Goal: Information Seeking & Learning: Check status

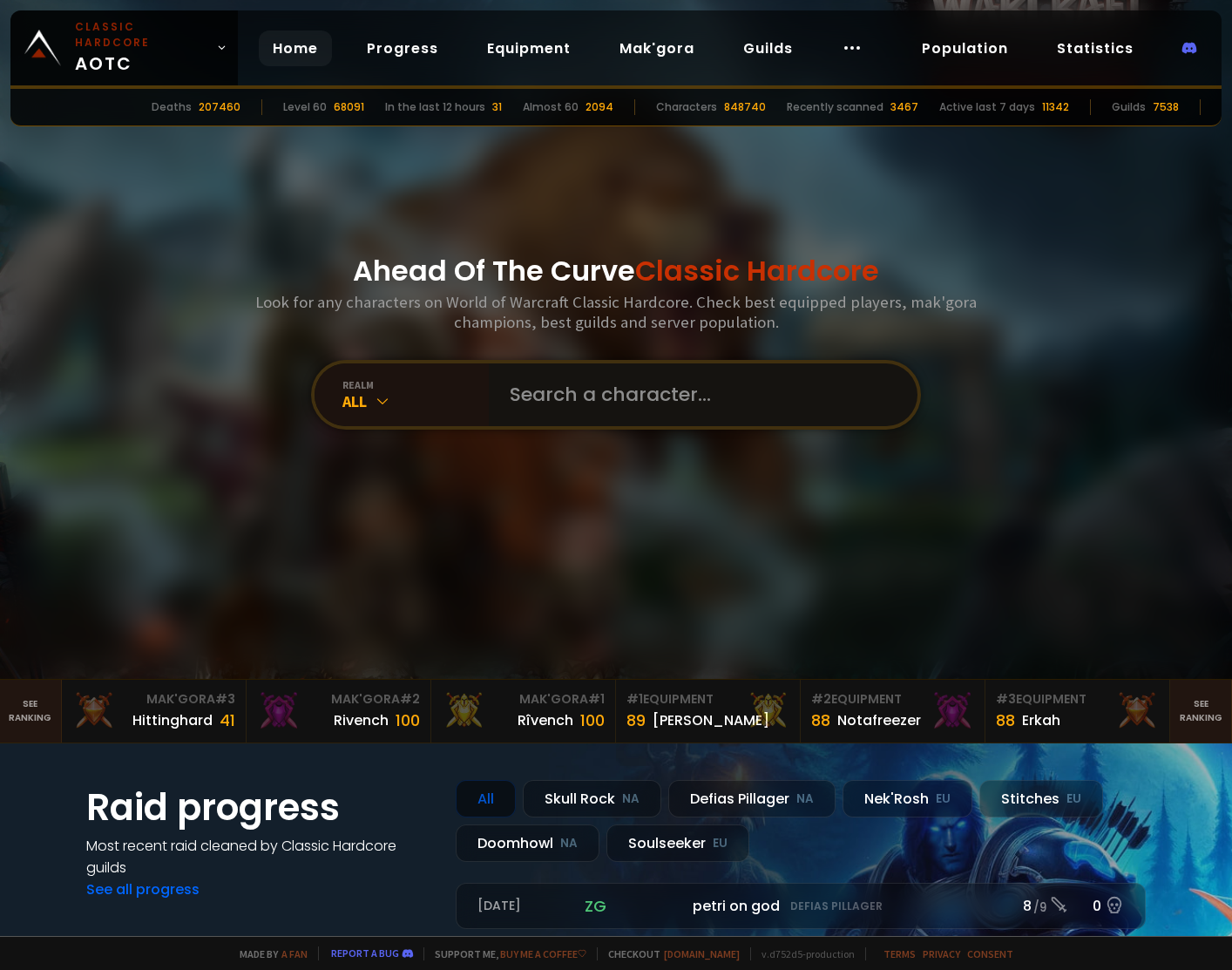
click at [586, 410] on input "text" at bounding box center [698, 395] width 398 height 62
type input "ashokahn"
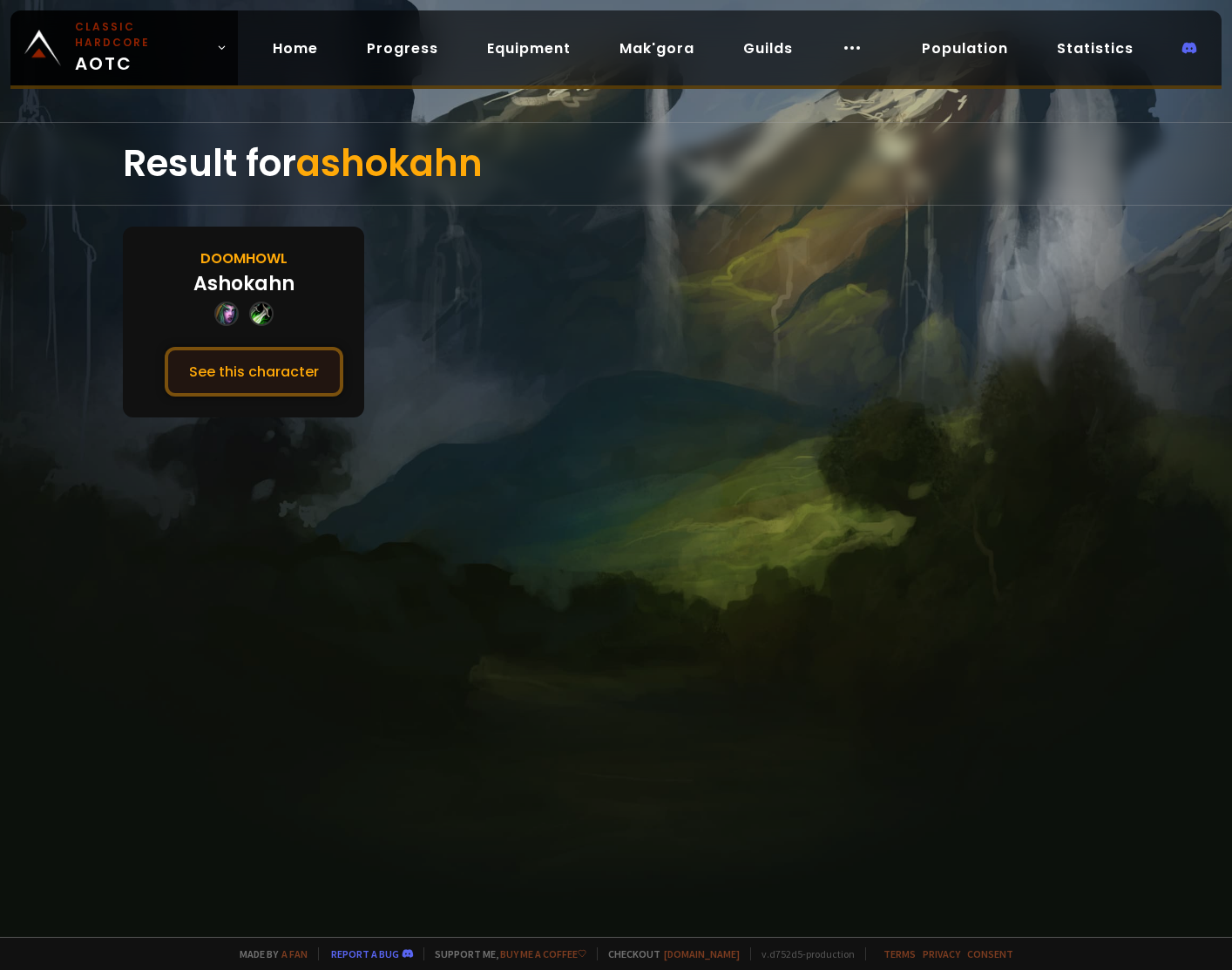
click at [255, 377] on button "See this character" at bounding box center [253, 371] width 178 height 50
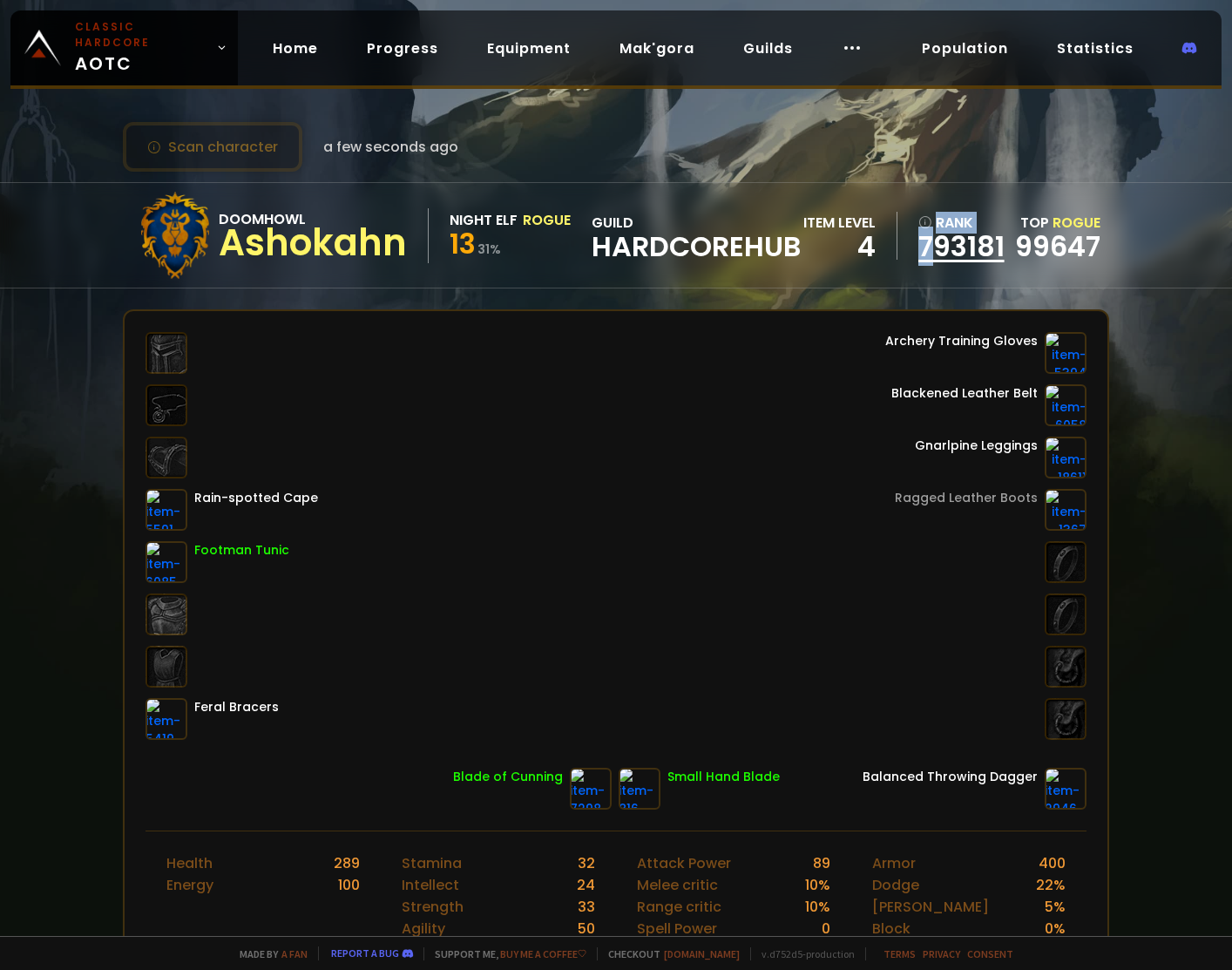
drag, startPoint x: 982, startPoint y: 234, endPoint x: 921, endPoint y: 242, distance: 61.5
click at [921, 242] on div "item level 4 rank 793181 Top Rogue 99647" at bounding box center [951, 235] width 297 height 48
click at [919, 242] on link "793181" at bounding box center [961, 247] width 87 height 26
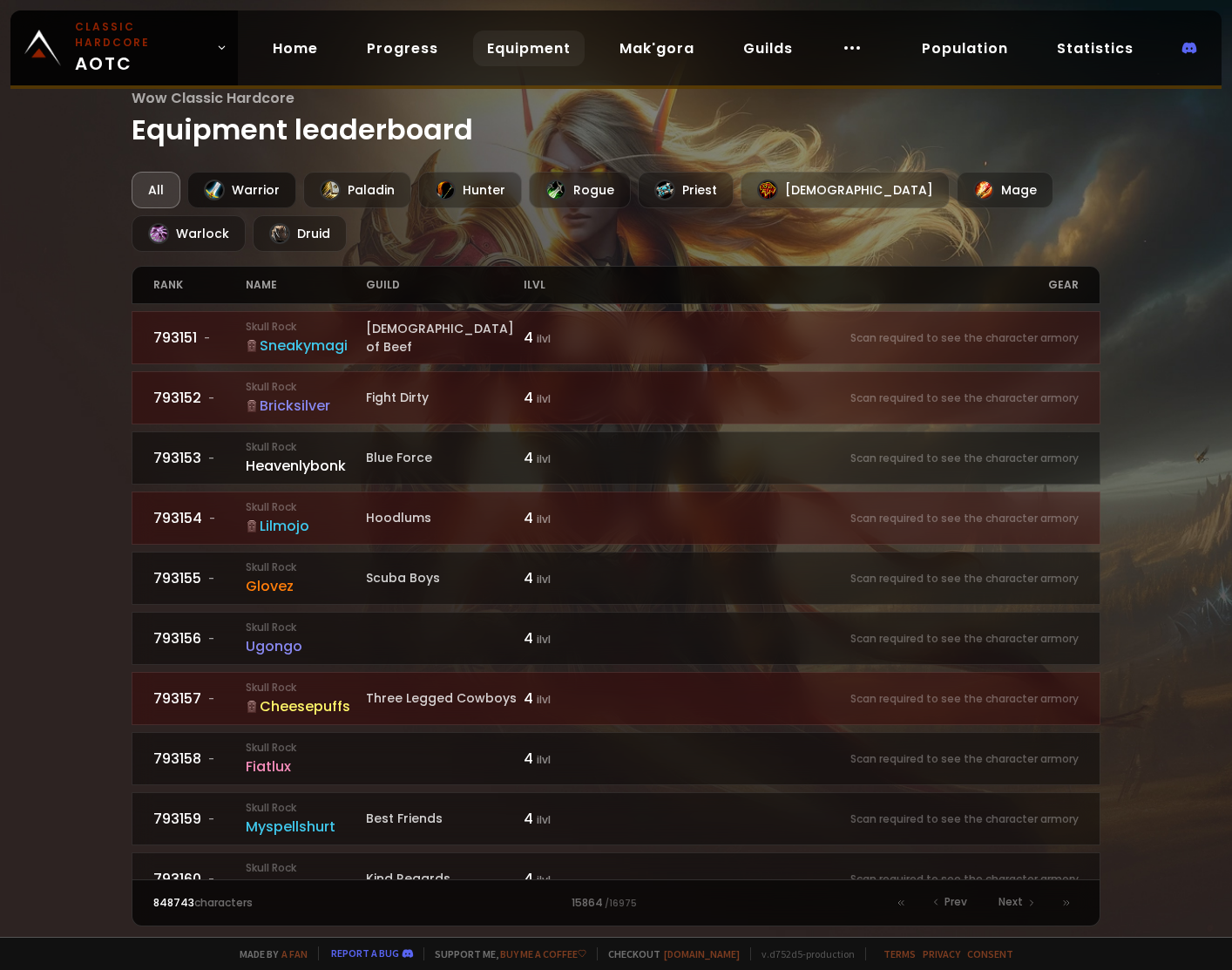
click at [259, 187] on div "Warrior" at bounding box center [242, 190] width 109 height 37
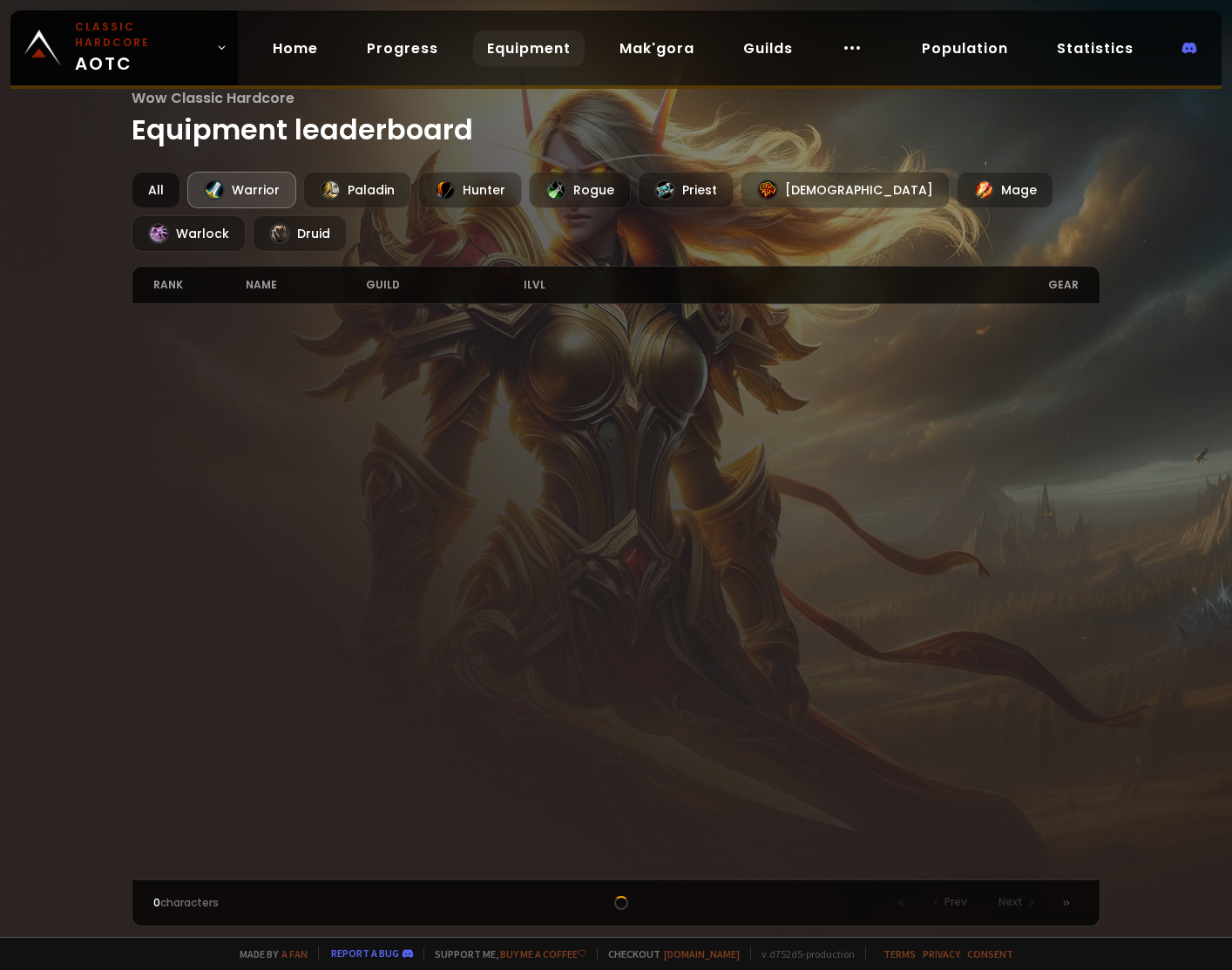
click at [145, 201] on div "All" at bounding box center [156, 190] width 49 height 37
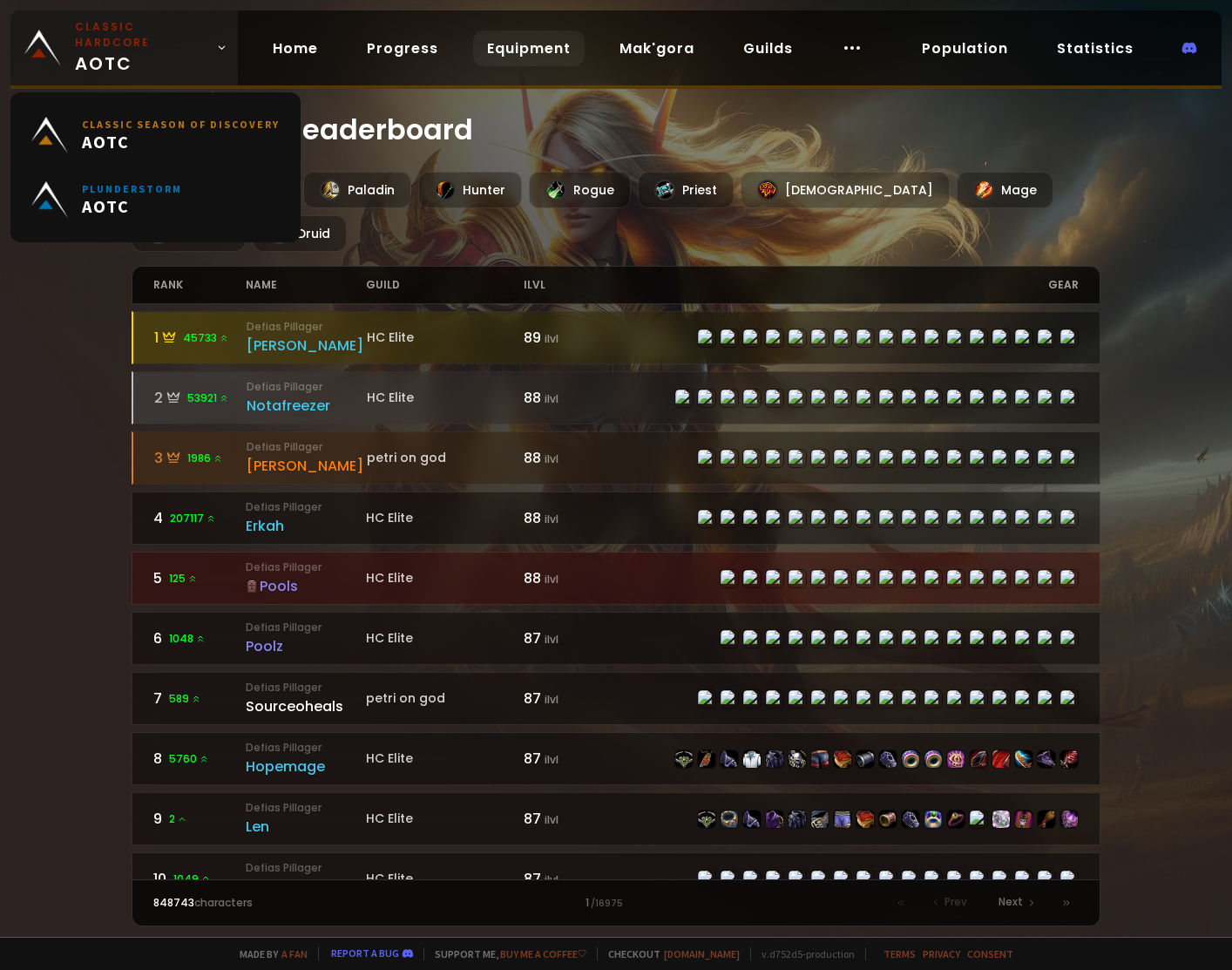
click at [184, 57] on span "Classic Hardcore AOTC" at bounding box center [142, 48] width 135 height 58
